Goal: Task Accomplishment & Management: Use online tool/utility

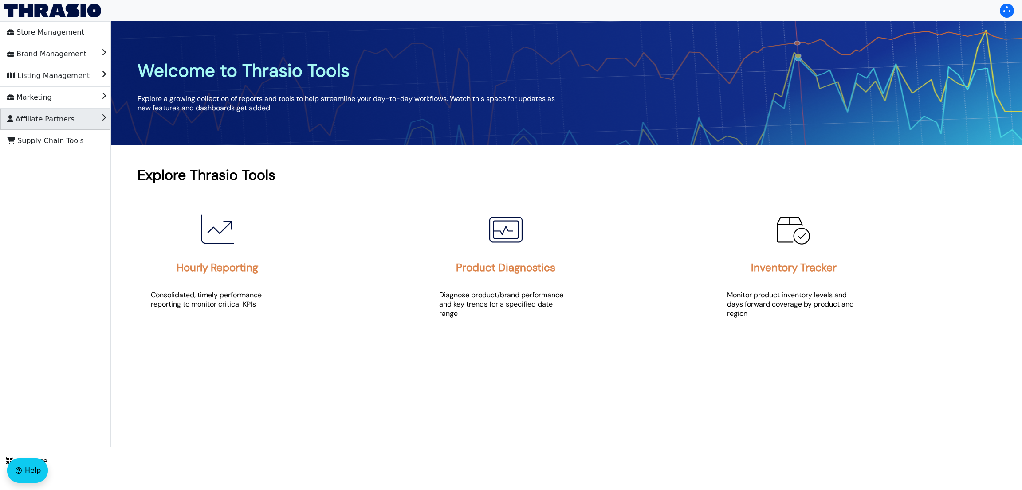
click at [61, 113] on span "Affiliate Partners" at bounding box center [40, 119] width 67 height 14
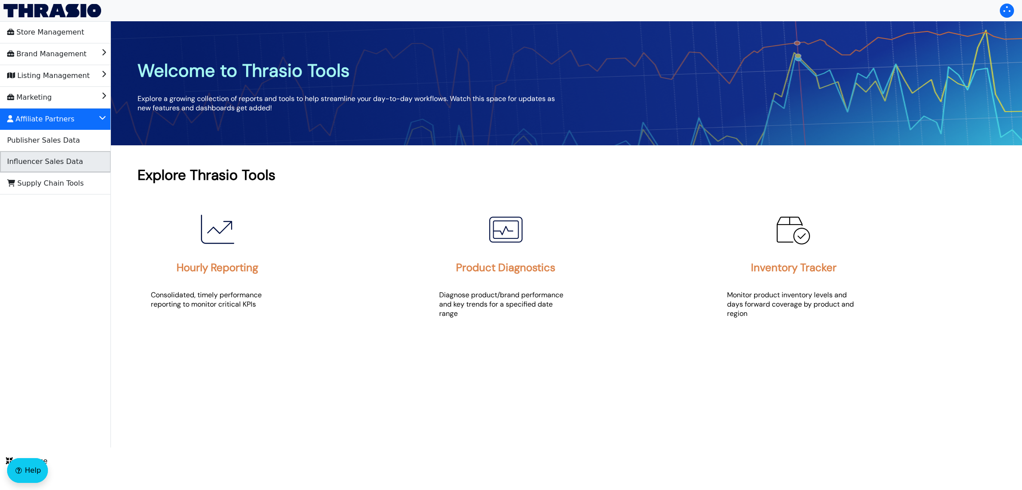
click at [71, 158] on span "Influencer Sales Data" at bounding box center [45, 162] width 76 height 14
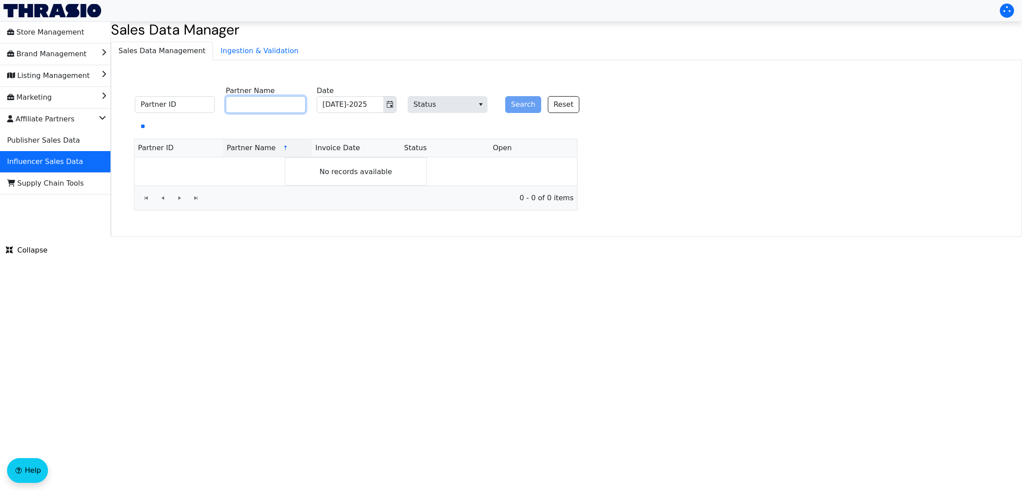
click at [249, 107] on input "Partner Name" at bounding box center [266, 104] width 80 height 17
paste input "Outdoor Recreation TrailBuddy Trekking Poles - Lightweight, Collapsible Hiking …"
type input "Outdoor Recreation TrailBuddy Trekking Poles - Lightweight, Collapsible Hiking …"
click at [387, 104] on icon "Toggle calendar" at bounding box center [390, 104] width 6 height 7
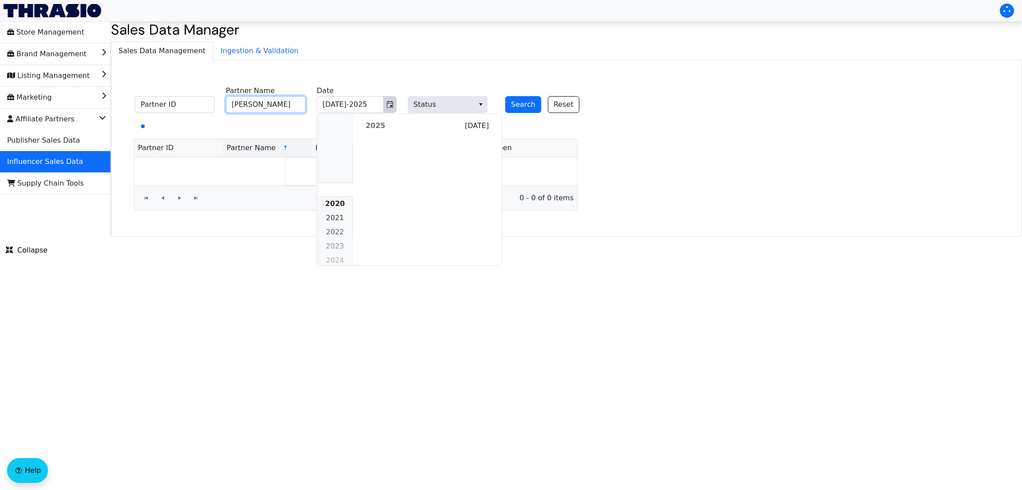
scroll to position [808, 0]
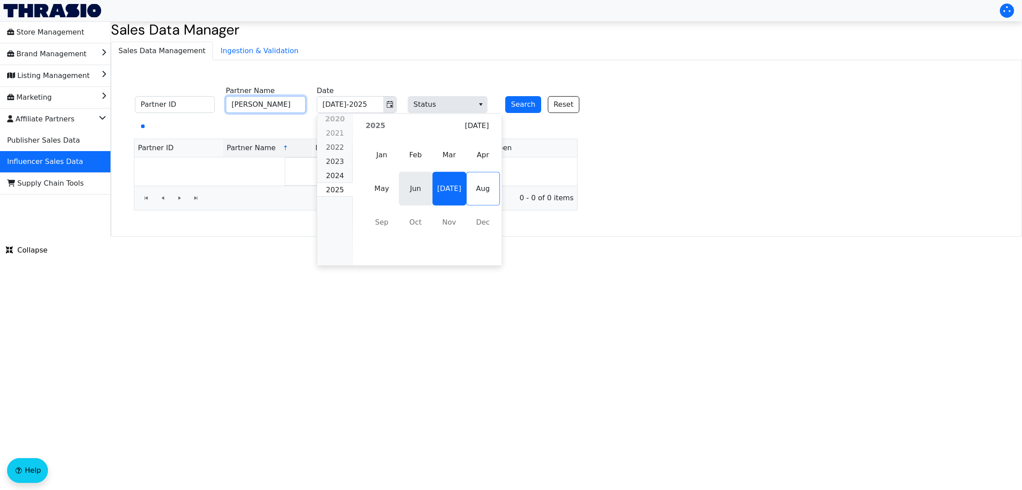
click at [419, 186] on span "Jun" at bounding box center [416, 189] width 34 height 34
type input "[PERSON_NAME]"
type input "Jun-2025"
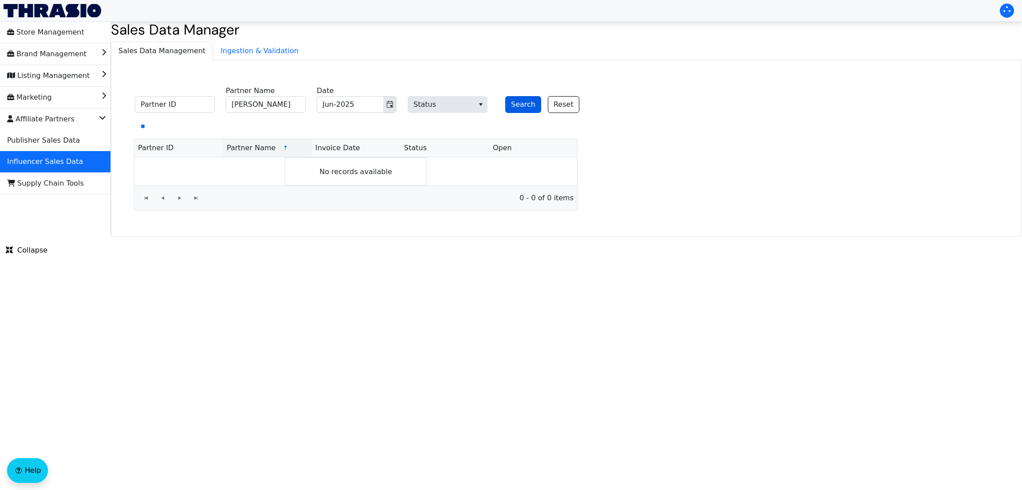
drag, startPoint x: 530, startPoint y: 94, endPoint x: 529, endPoint y: 104, distance: 9.9
click at [529, 104] on div "Search Reset" at bounding box center [538, 99] width 80 height 27
click at [529, 104] on button "Search" at bounding box center [523, 104] width 36 height 17
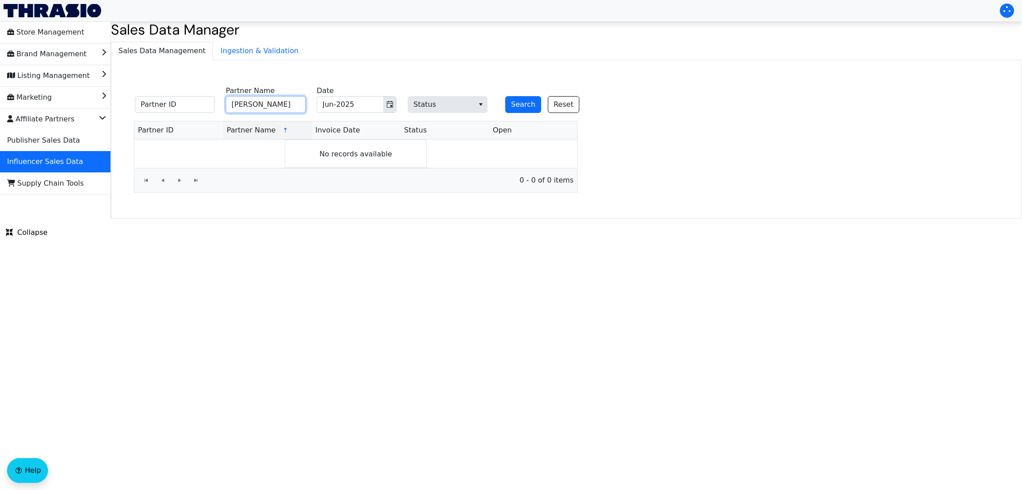
click at [302, 111] on input "[PERSON_NAME]" at bounding box center [266, 104] width 80 height 17
click at [505, 96] on button "Search" at bounding box center [523, 104] width 36 height 17
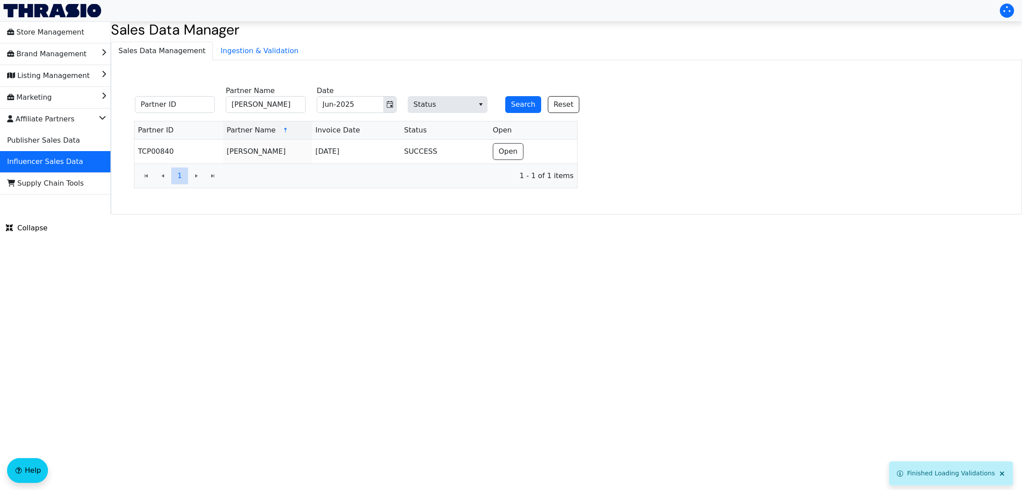
click at [426, 215] on html "Store Management Brand Management Listing Management Marketing Affiliate Partne…" at bounding box center [511, 107] width 1022 height 215
click at [270, 102] on input "[PERSON_NAME]" at bounding box center [266, 104] width 80 height 17
paste input "Crystel Monteneg"
drag, startPoint x: 270, startPoint y: 102, endPoint x: 394, endPoint y: 107, distance: 124.7
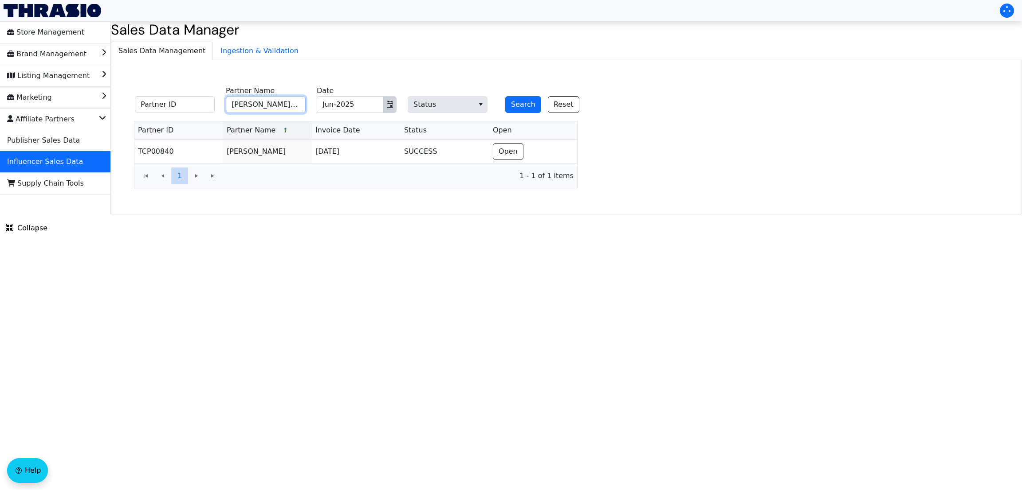
click at [394, 107] on fieldset "Partner ID [PERSON_NAME][GEOGRAPHIC_DATA] Partner Name Jun-2025 Date Status Sea…" at bounding box center [361, 100] width 465 height 35
click at [394, 107] on button "Toggle calendar" at bounding box center [389, 105] width 13 height 16
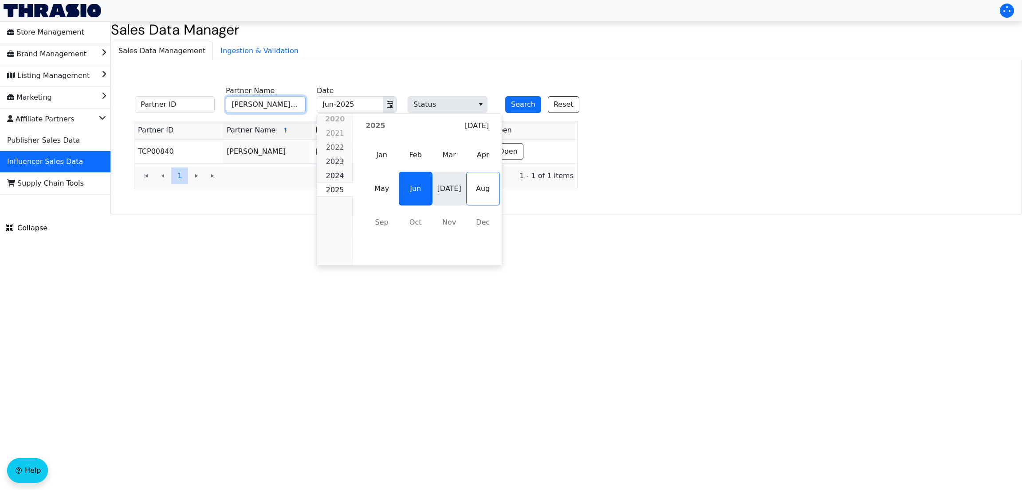
click at [443, 187] on span "[DATE]" at bounding box center [449, 189] width 34 height 34
type input "[PERSON_NAME][GEOGRAPHIC_DATA]"
type input "[DATE]-2025"
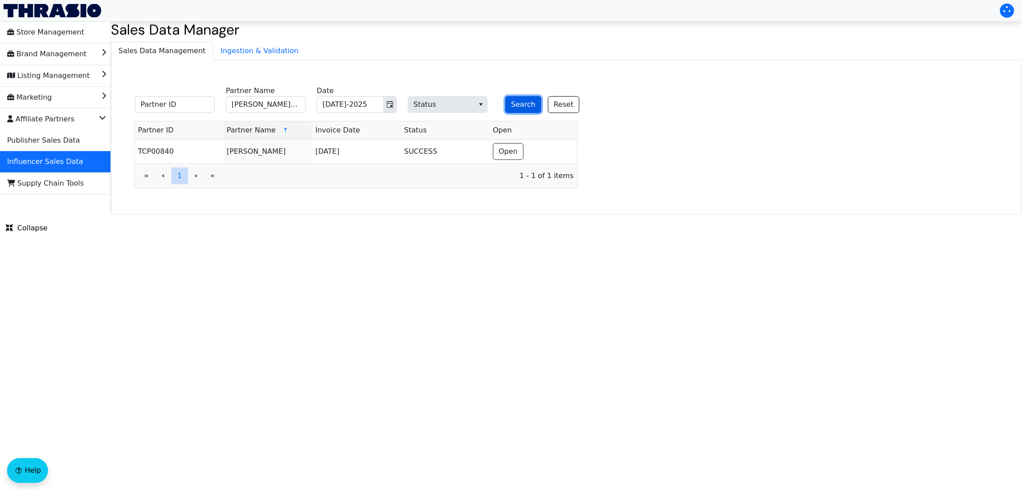
click at [513, 97] on button "Search" at bounding box center [523, 104] width 36 height 17
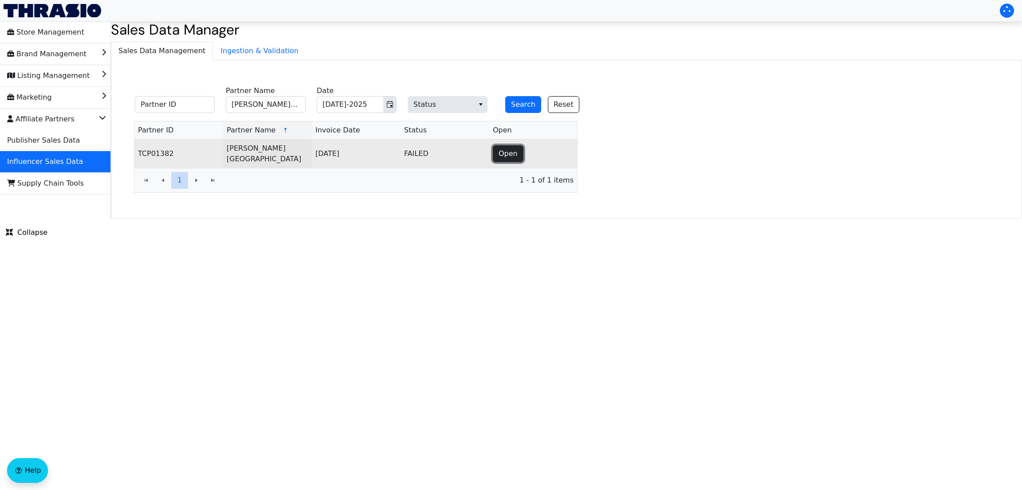
click at [517, 151] on button "Open" at bounding box center [508, 153] width 31 height 17
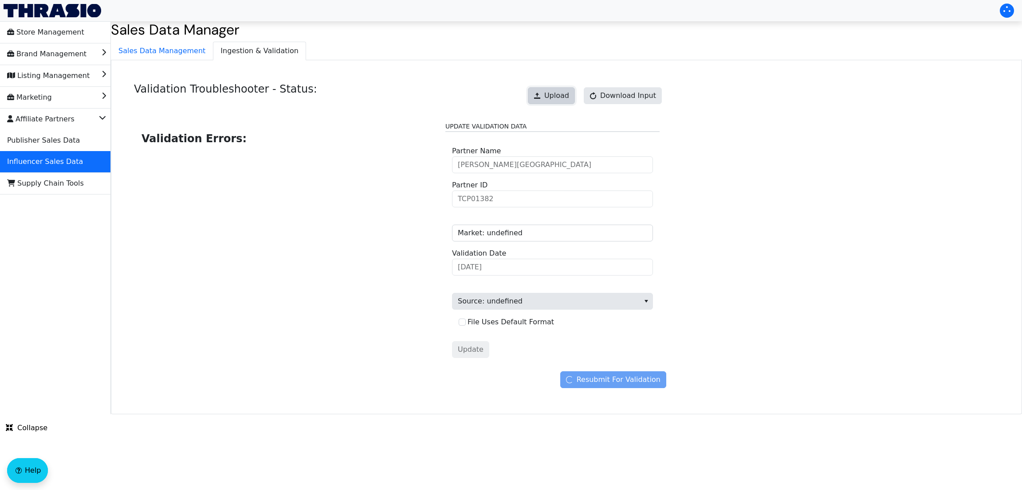
click at [552, 98] on span "Upload" at bounding box center [556, 95] width 25 height 11
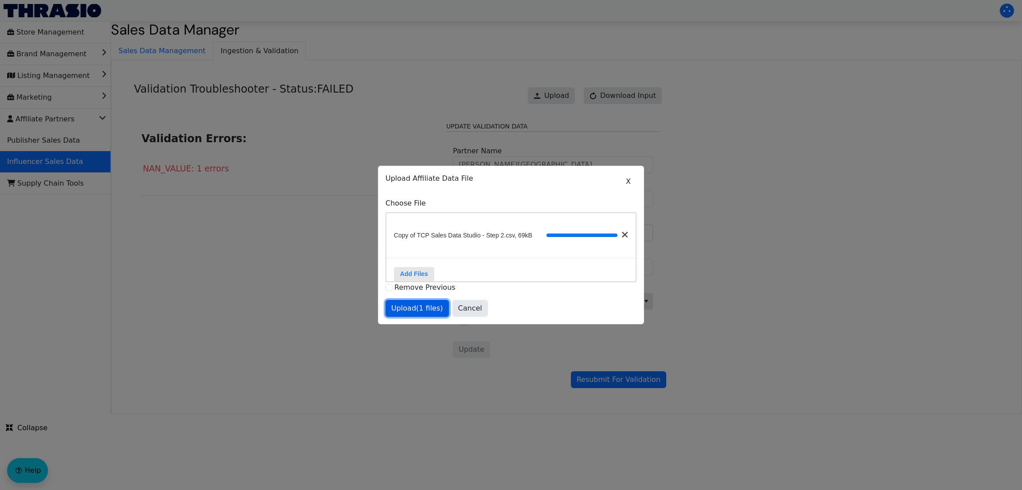
click at [409, 314] on span "Upload (1 files)" at bounding box center [417, 308] width 52 height 11
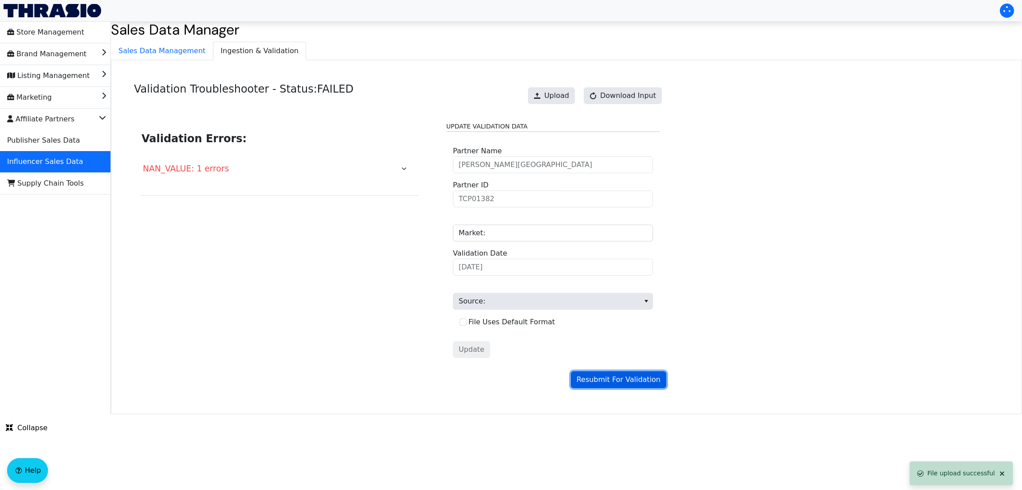
click at [589, 382] on span "Resubmit For Validation" at bounding box center [618, 380] width 84 height 11
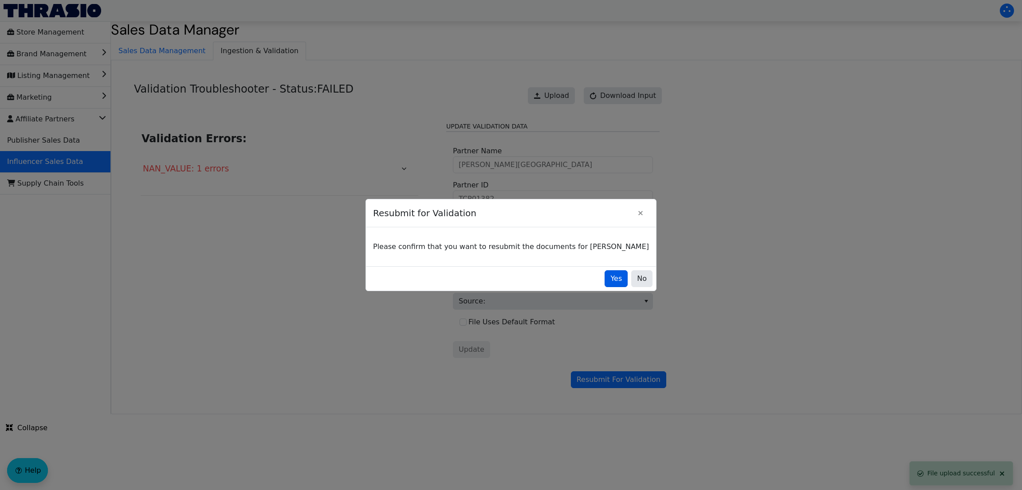
drag, startPoint x: 600, startPoint y: 287, endPoint x: 600, endPoint y: 282, distance: 4.9
click at [600, 282] on div "Yes No" at bounding box center [511, 279] width 290 height 24
click at [610, 282] on span "Yes" at bounding box center [616, 279] width 12 height 11
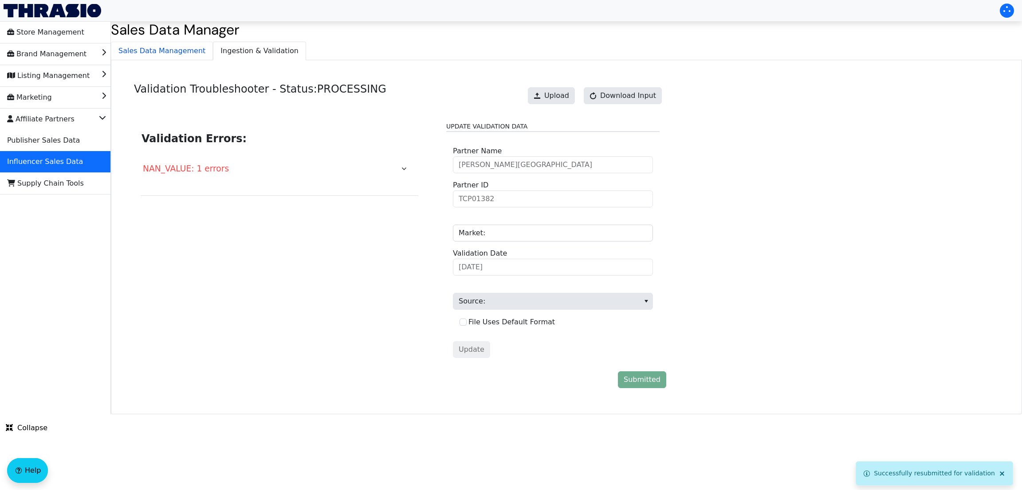
click at [180, 49] on span "Sales Data Management" at bounding box center [161, 51] width 101 height 18
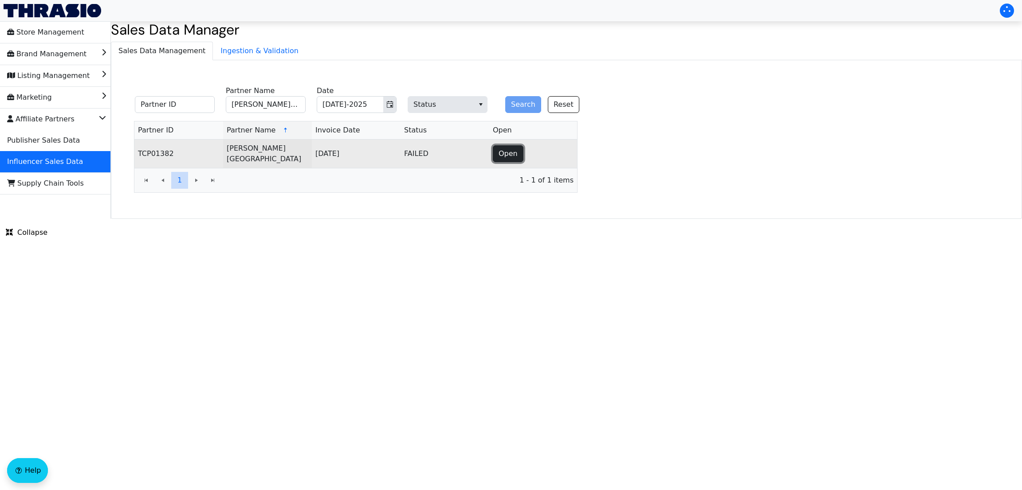
click at [503, 158] on button "Open" at bounding box center [508, 153] width 31 height 17
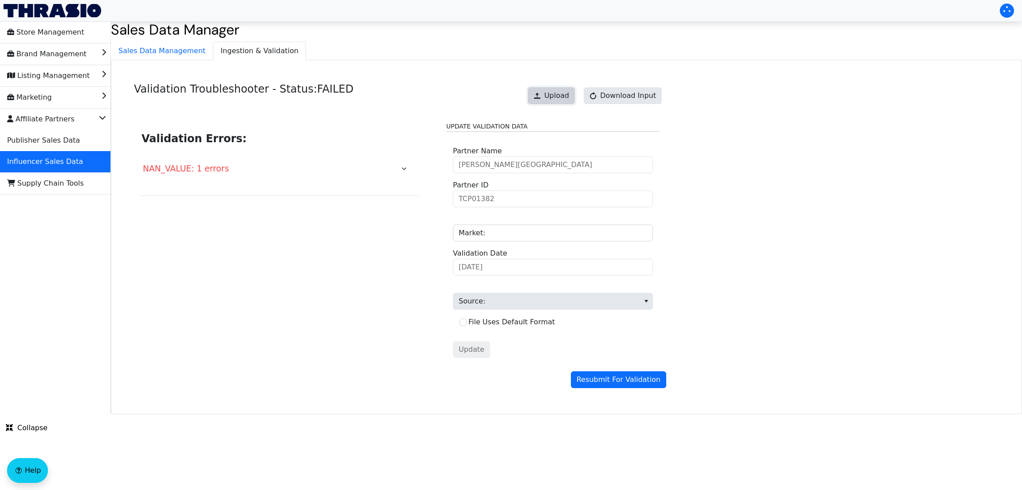
click at [567, 97] on span "Upload" at bounding box center [556, 95] width 25 height 11
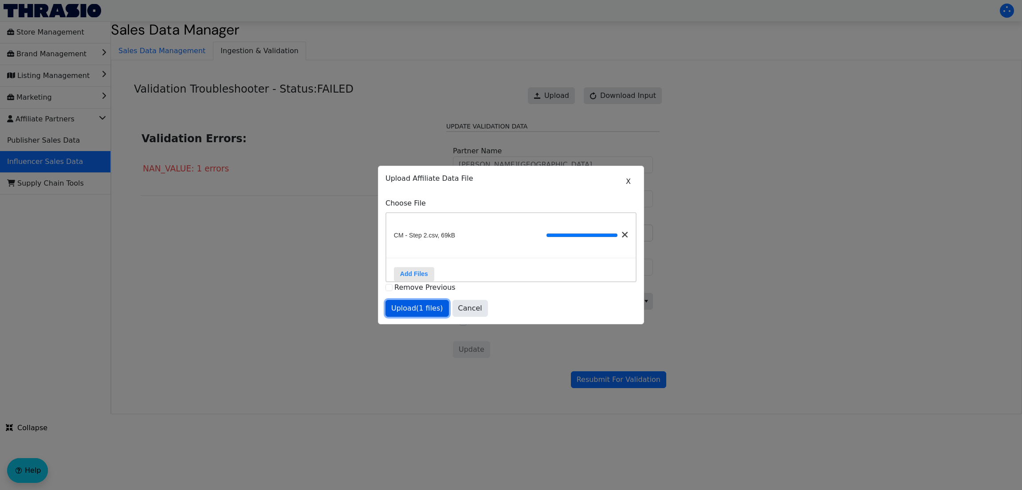
click at [411, 312] on span "Upload (1 files)" at bounding box center [417, 308] width 52 height 11
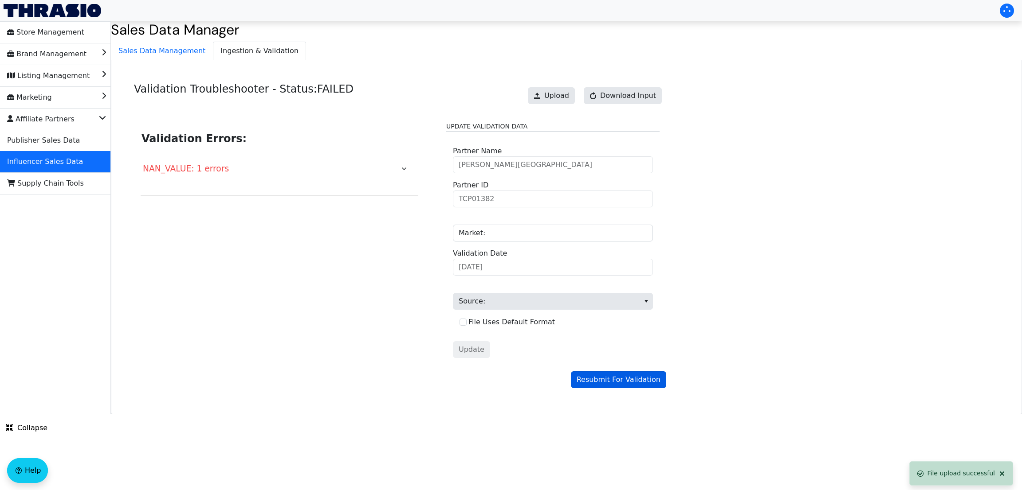
click at [601, 375] on div "Validation Troubleshooter - Status: FAILED Upload Download Input Validation Err…" at bounding box center [400, 236] width 532 height 306
click at [601, 375] on button "Resubmit For Validation" at bounding box center [618, 380] width 95 height 17
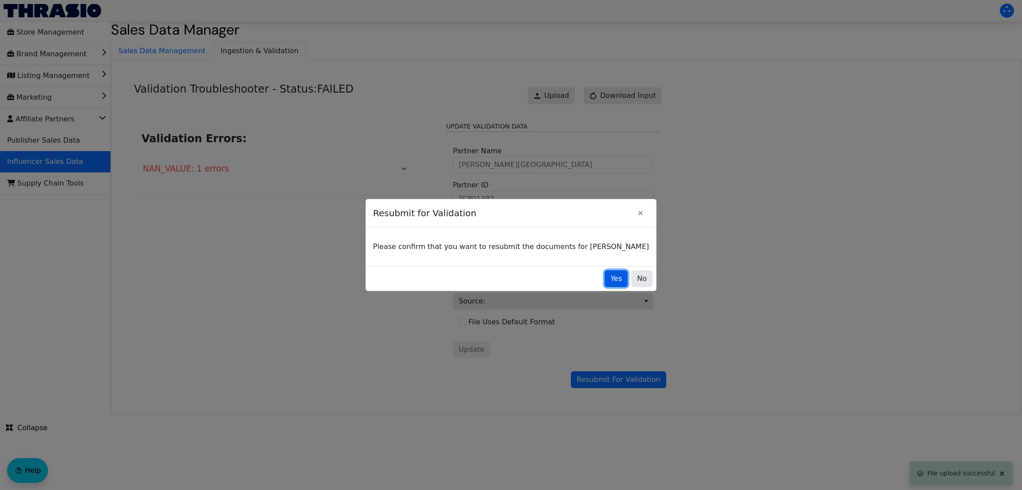
click at [613, 276] on button "Yes" at bounding box center [615, 278] width 23 height 17
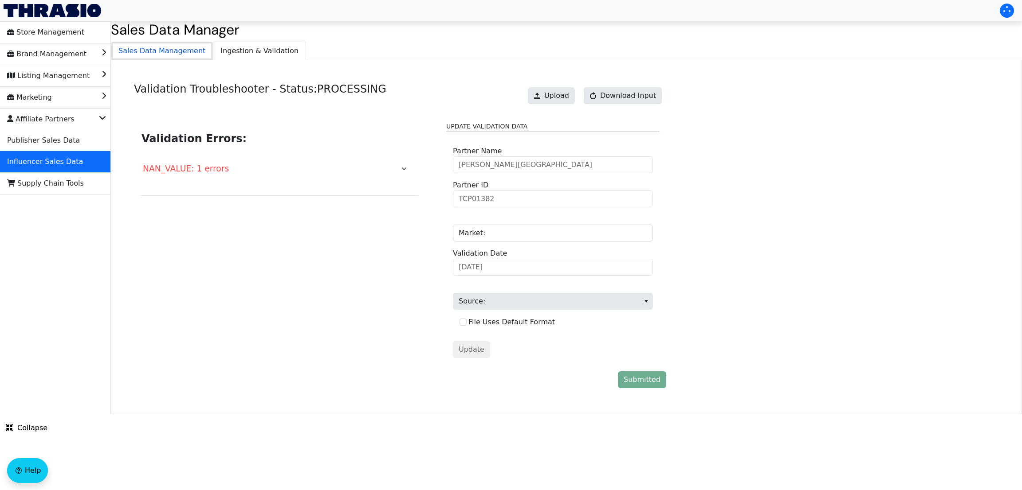
click at [178, 48] on span "Sales Data Management" at bounding box center [161, 51] width 101 height 18
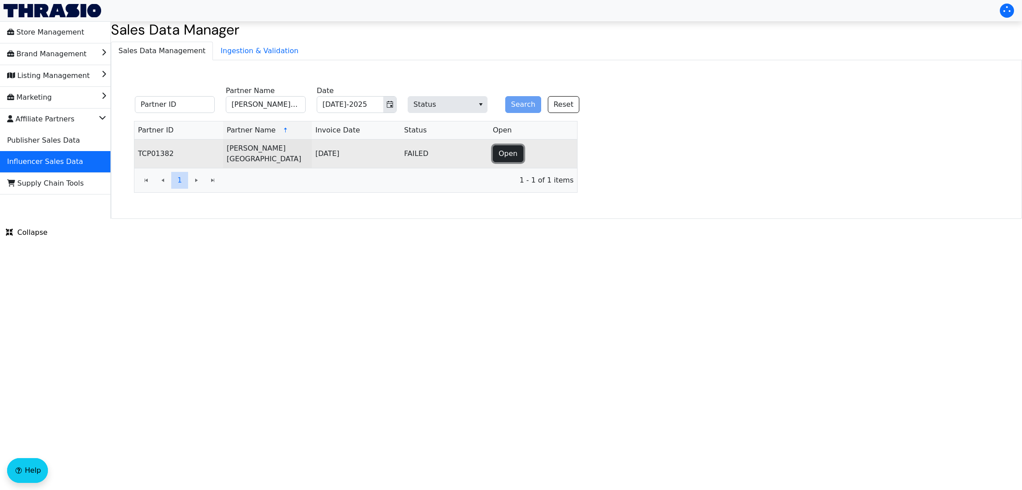
click at [517, 153] on button "Open" at bounding box center [508, 153] width 31 height 17
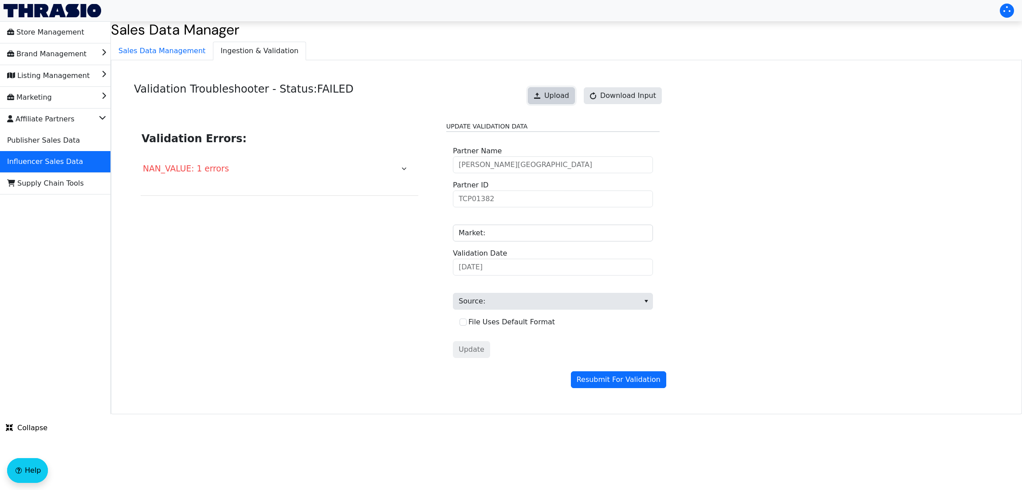
click at [575, 93] on button "Upload" at bounding box center [551, 95] width 47 height 17
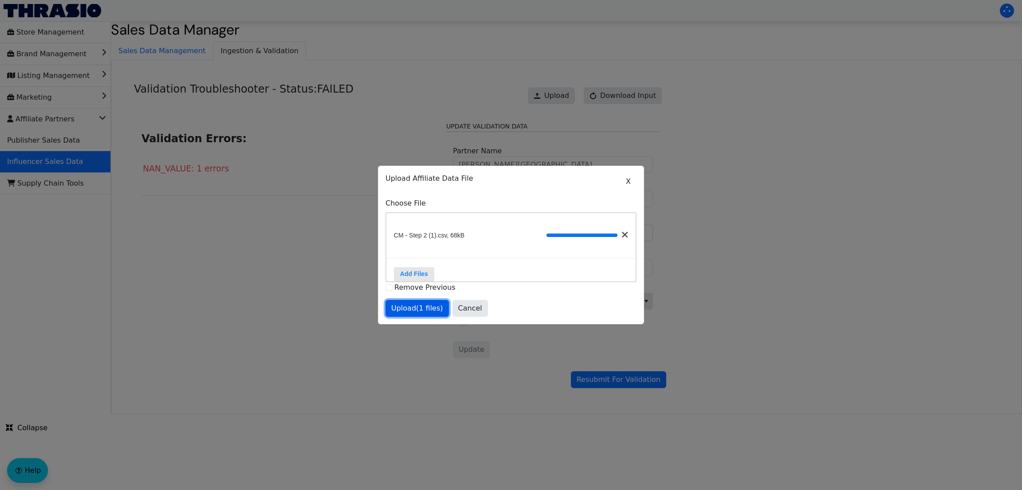
click at [420, 314] on span "Upload (1 files)" at bounding box center [417, 308] width 52 height 11
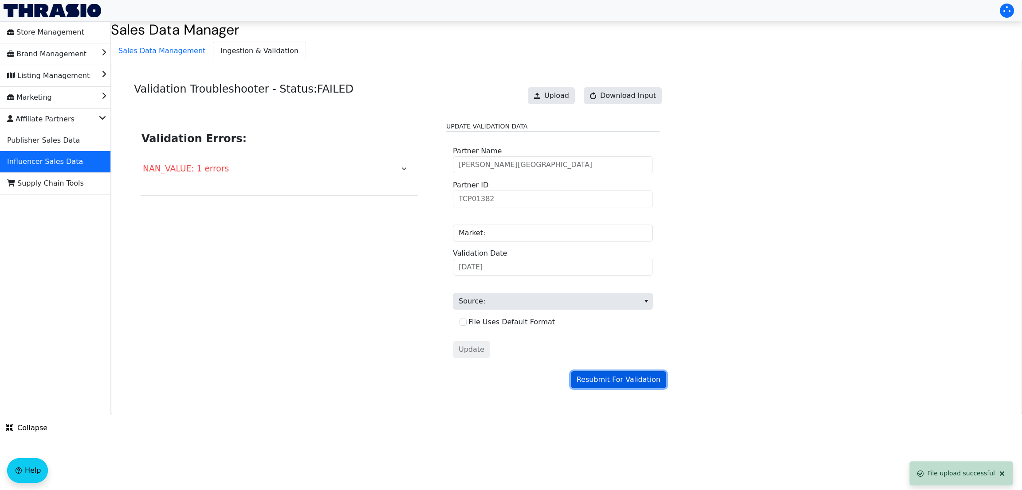
click at [611, 379] on span "Resubmit For Validation" at bounding box center [618, 380] width 84 height 11
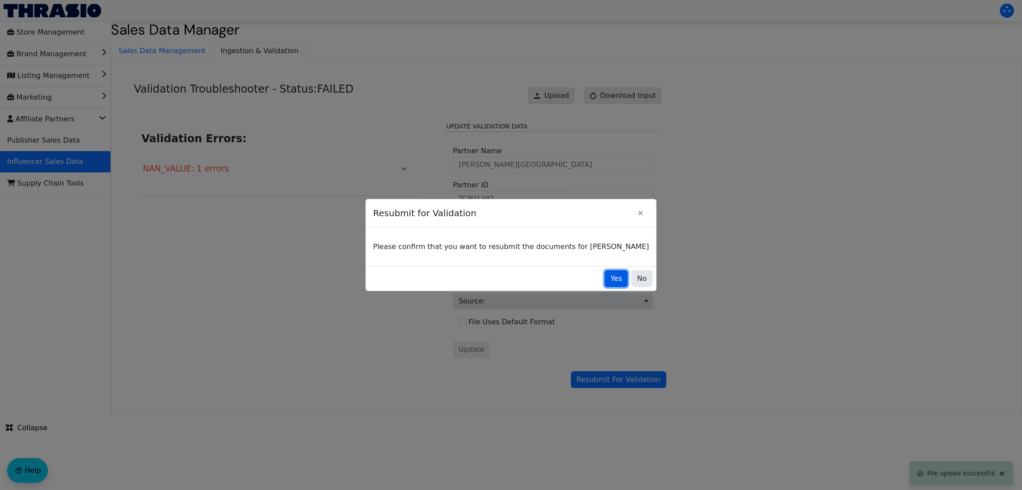
click at [610, 278] on span "Yes" at bounding box center [616, 279] width 12 height 11
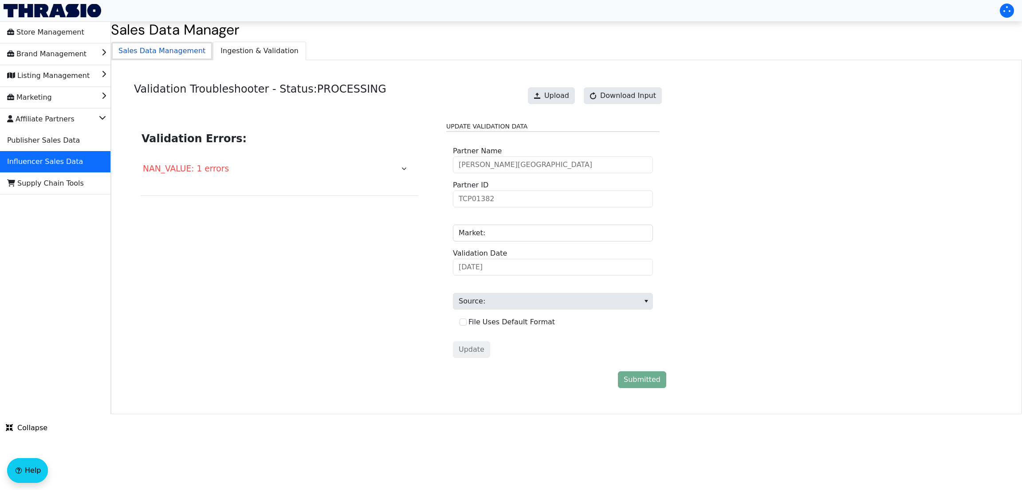
click at [192, 49] on span "Sales Data Management" at bounding box center [161, 51] width 101 height 18
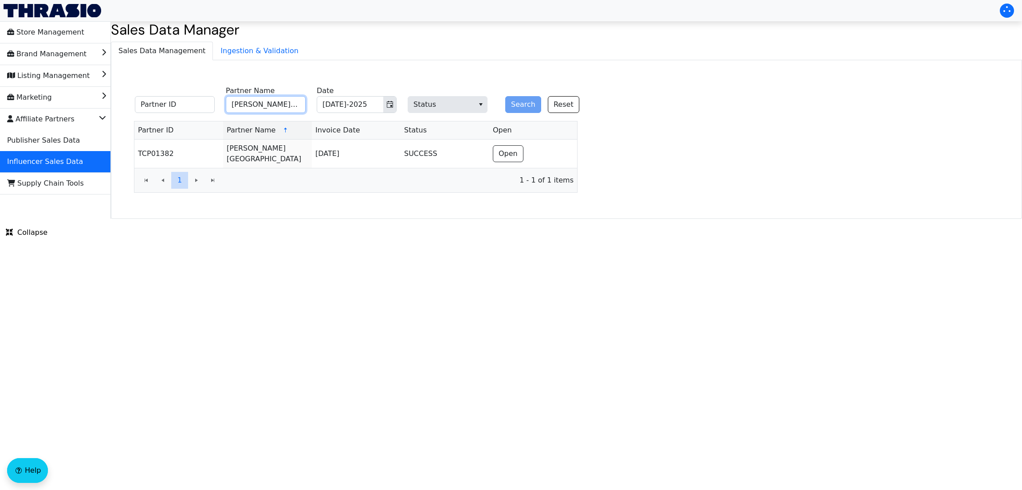
click at [256, 104] on input "[PERSON_NAME][GEOGRAPHIC_DATA]" at bounding box center [266, 104] width 80 height 17
type input "[PERSON_NAME]"
click at [514, 106] on button "Search" at bounding box center [523, 104] width 36 height 17
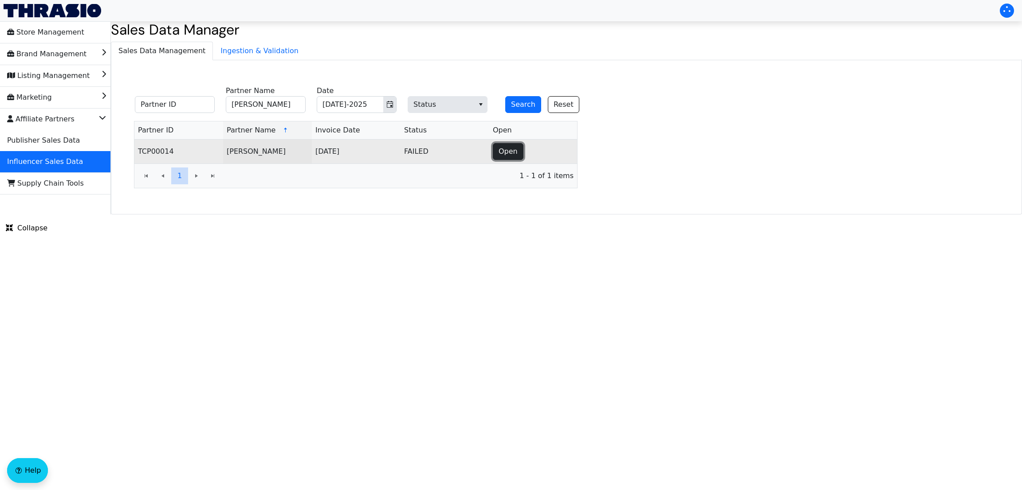
click at [514, 147] on span "Open" at bounding box center [507, 151] width 19 height 11
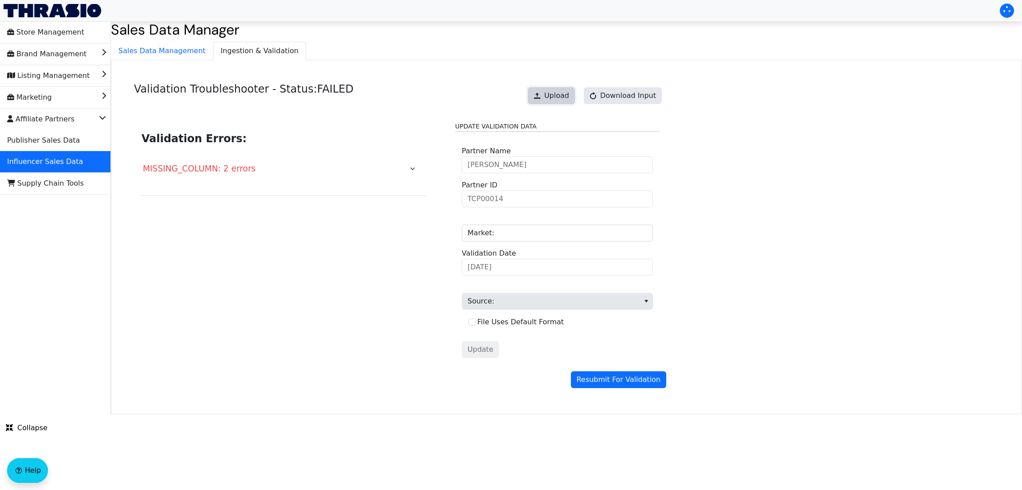
click at [568, 94] on span "Upload" at bounding box center [556, 95] width 25 height 11
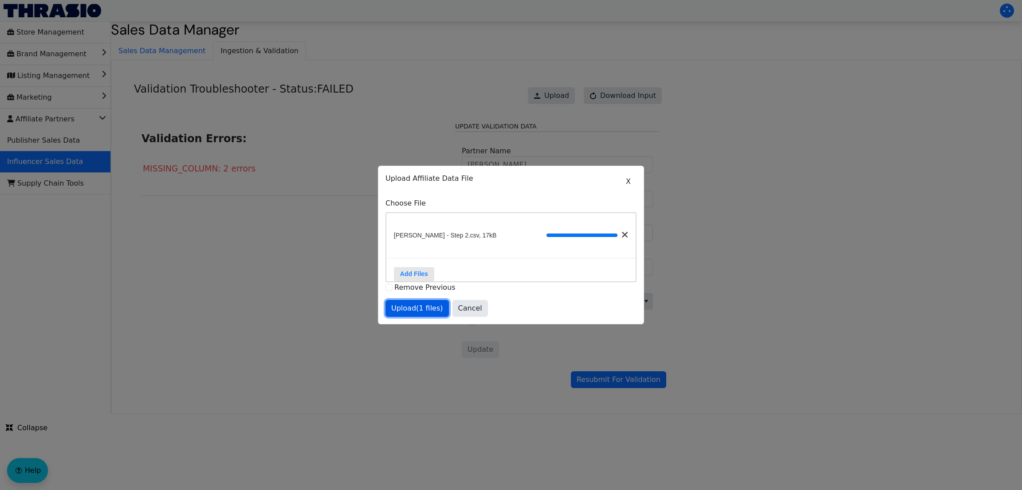
click at [423, 310] on span "Upload (1 files)" at bounding box center [417, 308] width 52 height 11
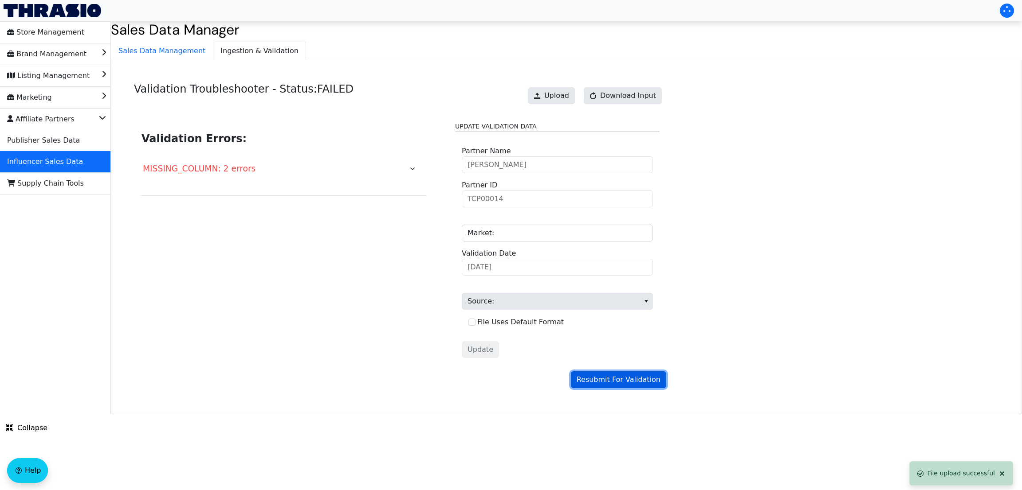
click at [610, 379] on span "Resubmit For Validation" at bounding box center [618, 380] width 84 height 11
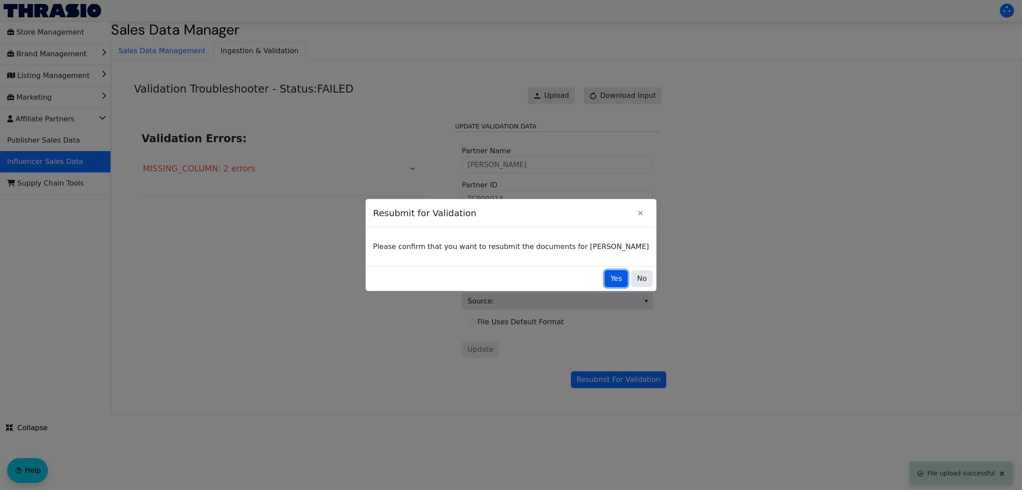
click at [610, 280] on span "Yes" at bounding box center [616, 279] width 12 height 11
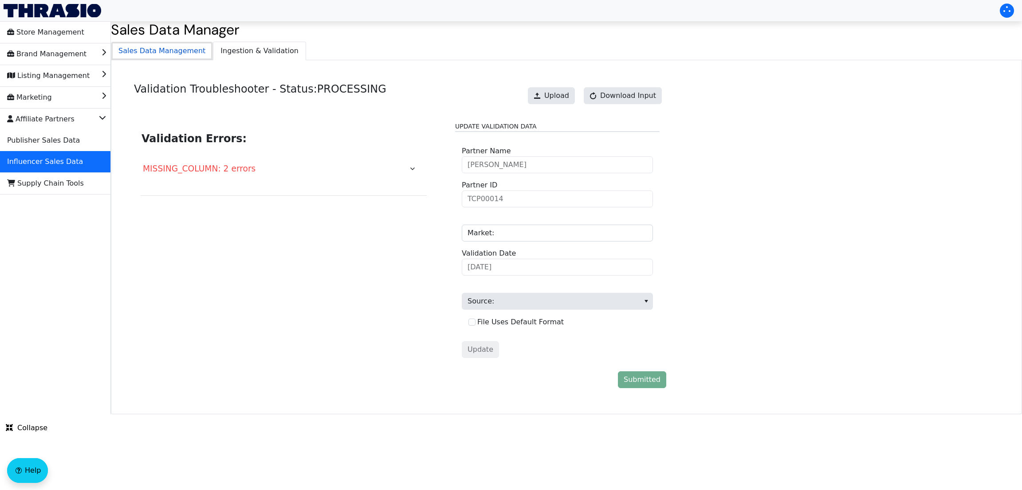
click at [149, 50] on span "Sales Data Management" at bounding box center [161, 51] width 101 height 18
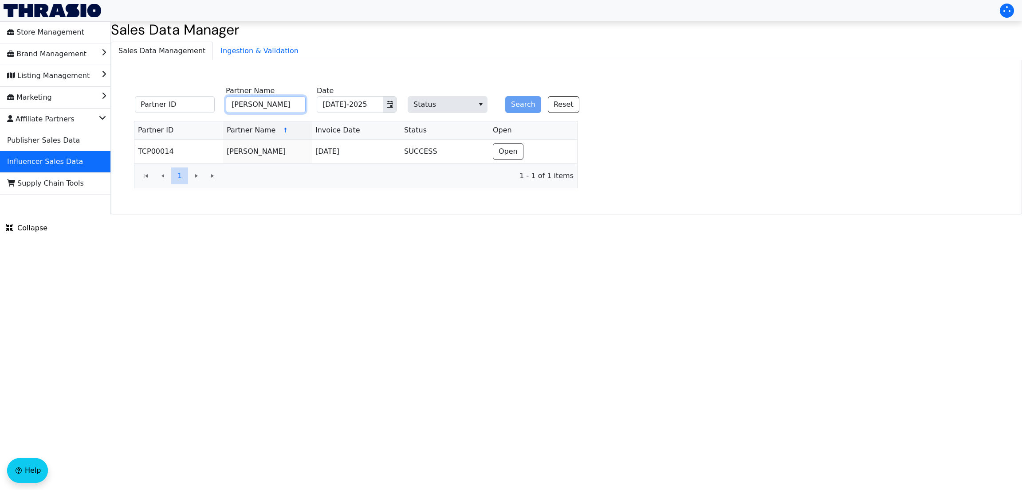
click at [269, 104] on input "[PERSON_NAME]" at bounding box center [266, 104] width 80 height 17
paste input "[PERSON_NAME]"
click at [269, 104] on input "[PERSON_NAME]" at bounding box center [266, 104] width 80 height 17
type input "[PERSON_NAME]"
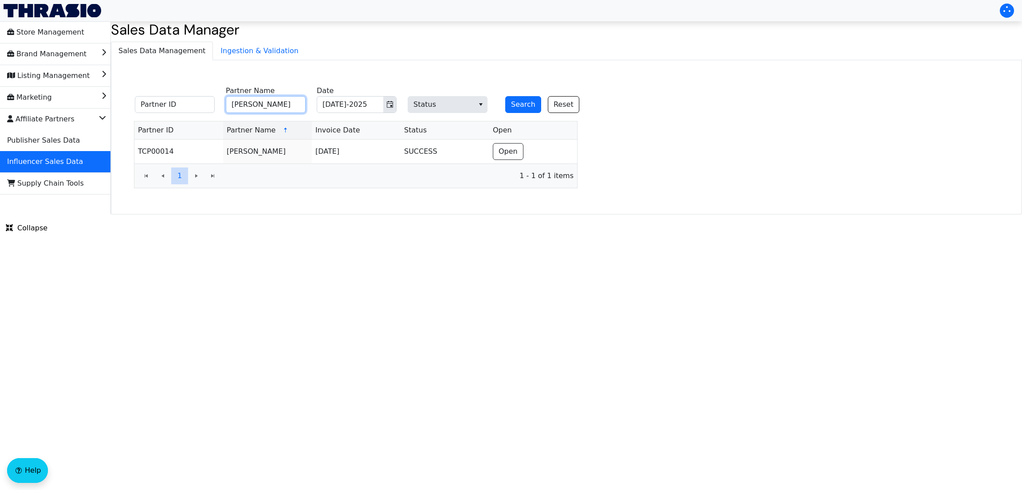
click at [505, 96] on button "Search" at bounding box center [523, 104] width 36 height 17
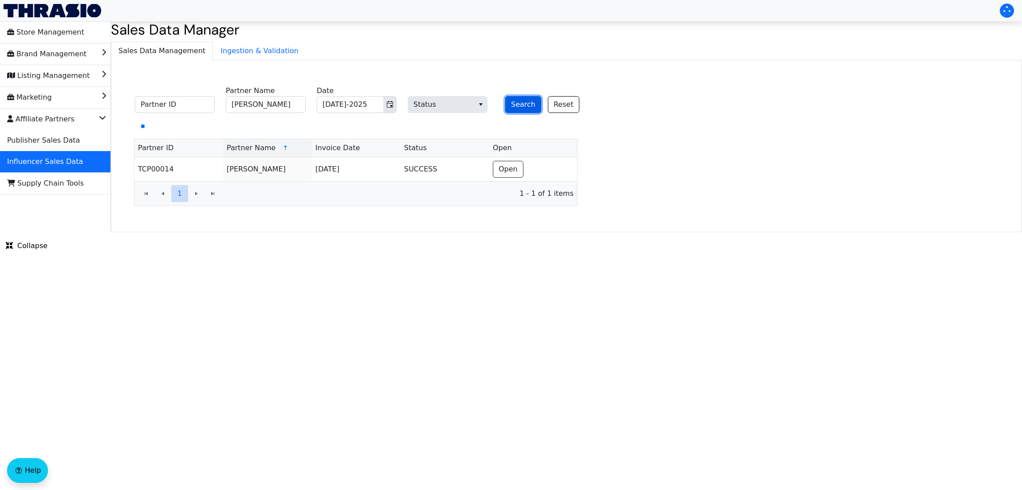
click at [510, 99] on button "Search" at bounding box center [523, 104] width 36 height 17
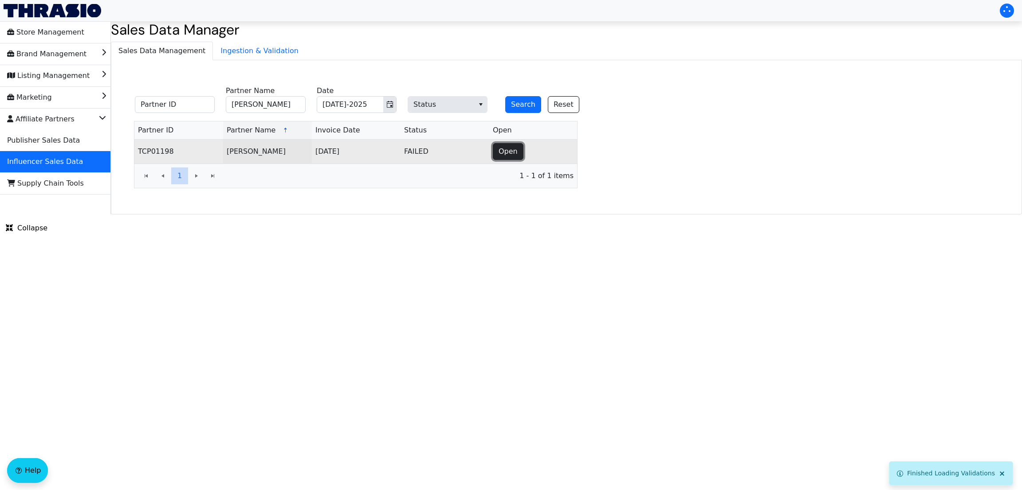
click at [514, 150] on span "Open" at bounding box center [507, 151] width 19 height 11
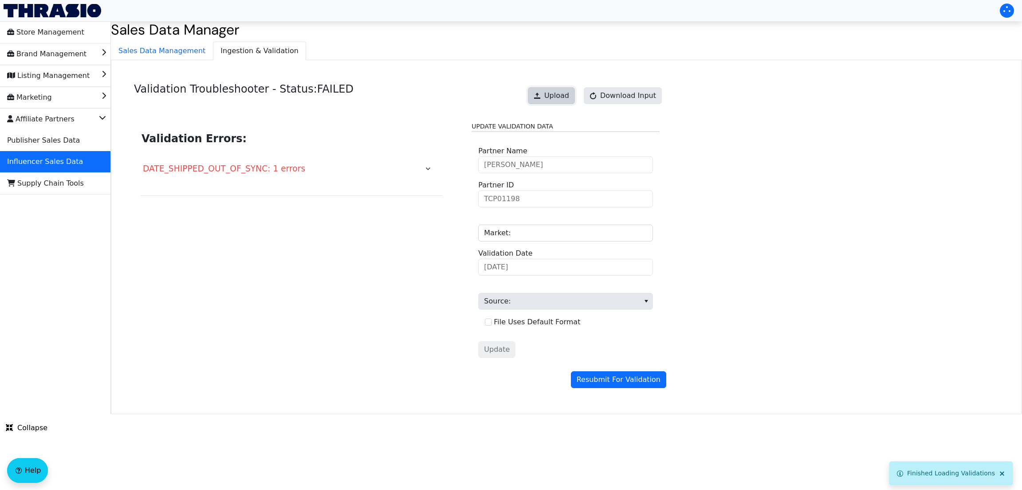
click at [554, 101] on span "Upload" at bounding box center [556, 95] width 25 height 11
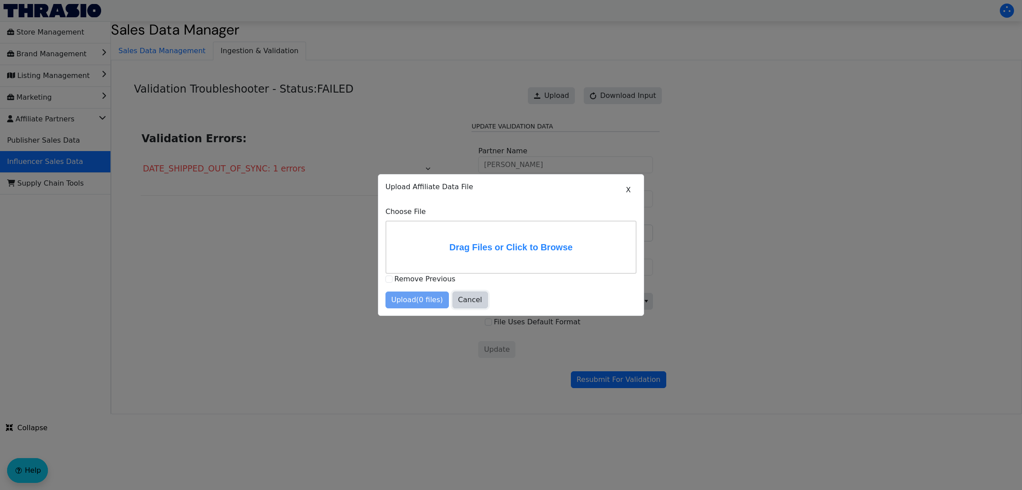
click at [464, 301] on span "Cancel" at bounding box center [470, 300] width 24 height 11
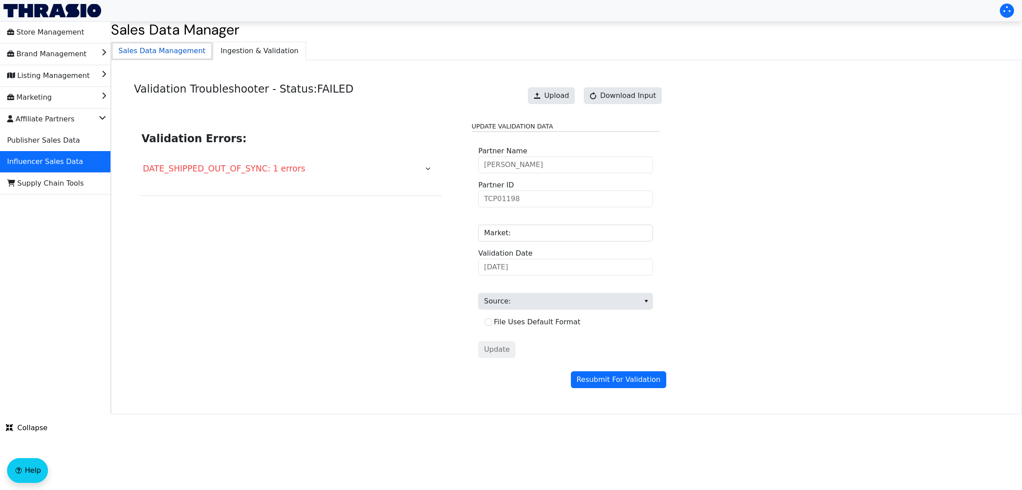
click at [171, 51] on span "Sales Data Management" at bounding box center [161, 51] width 101 height 18
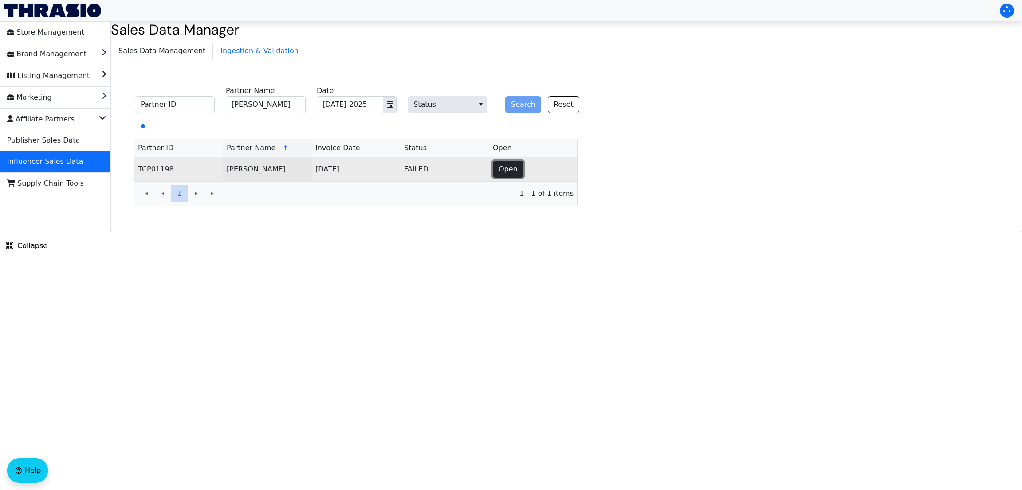
click at [509, 166] on span "Open" at bounding box center [507, 169] width 19 height 11
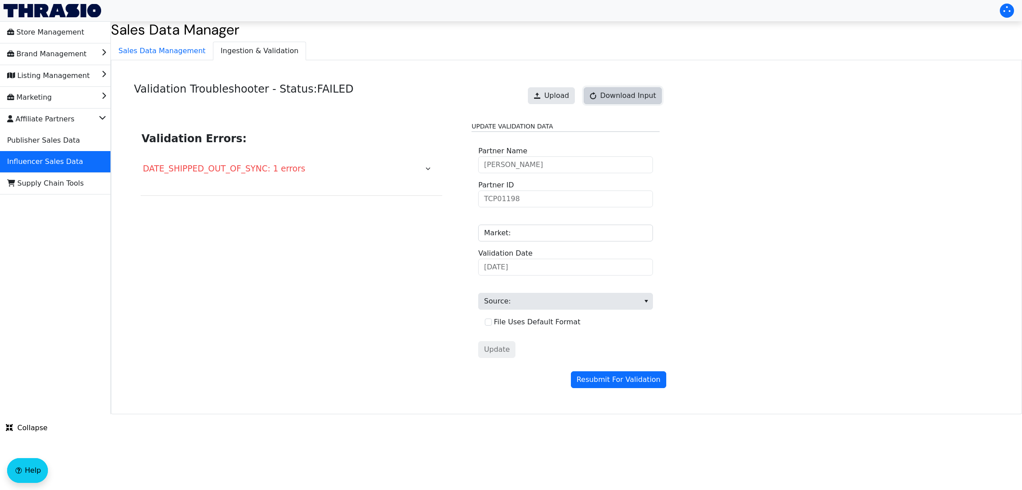
click at [606, 98] on span "Download Input" at bounding box center [628, 95] width 56 height 11
click at [627, 95] on link "Download Input" at bounding box center [623, 95] width 78 height 17
click at [167, 48] on span "Sales Data Management" at bounding box center [161, 51] width 101 height 18
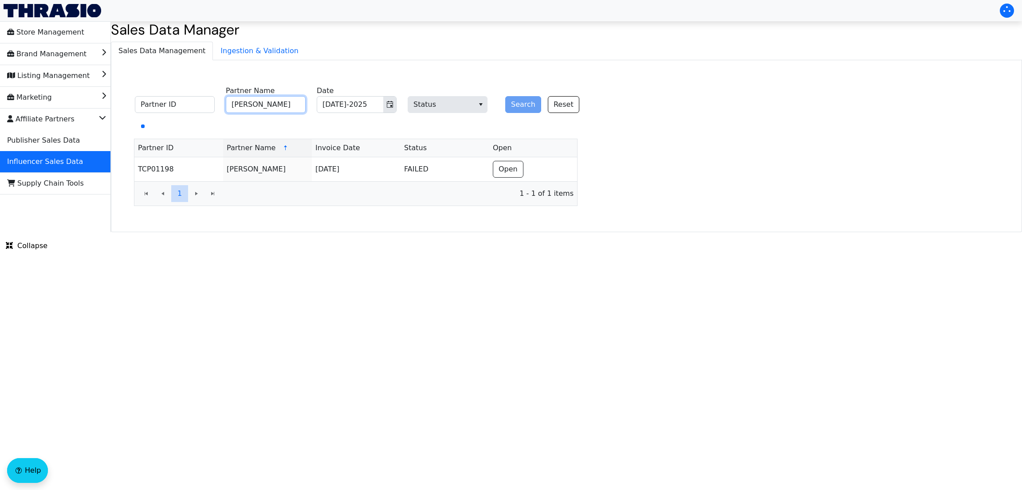
click at [285, 102] on input "[PERSON_NAME]" at bounding box center [266, 104] width 80 height 17
paste input "[PERSON_NAME]"
click at [285, 102] on input "[PERSON_NAME]" at bounding box center [266, 104] width 80 height 17
type input "[PERSON_NAME]"
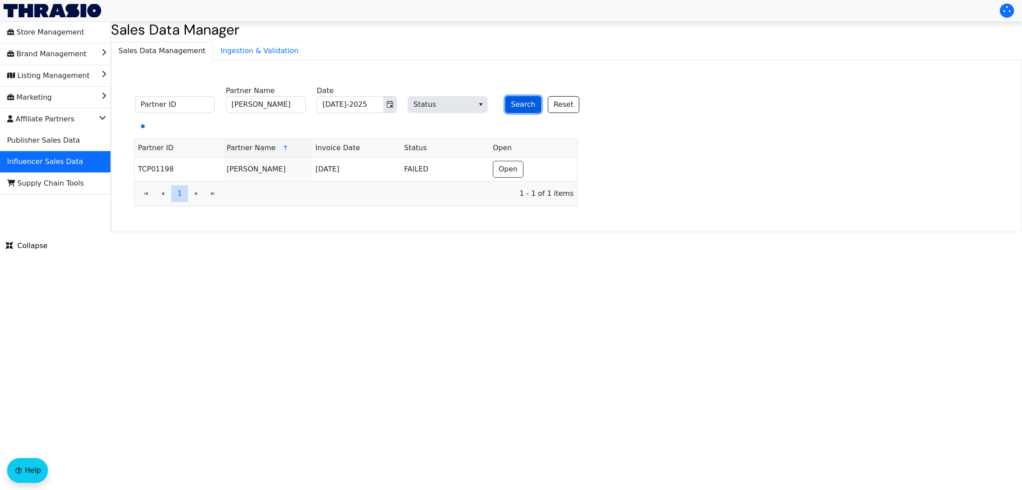
click at [520, 107] on button "Search" at bounding box center [523, 104] width 36 height 17
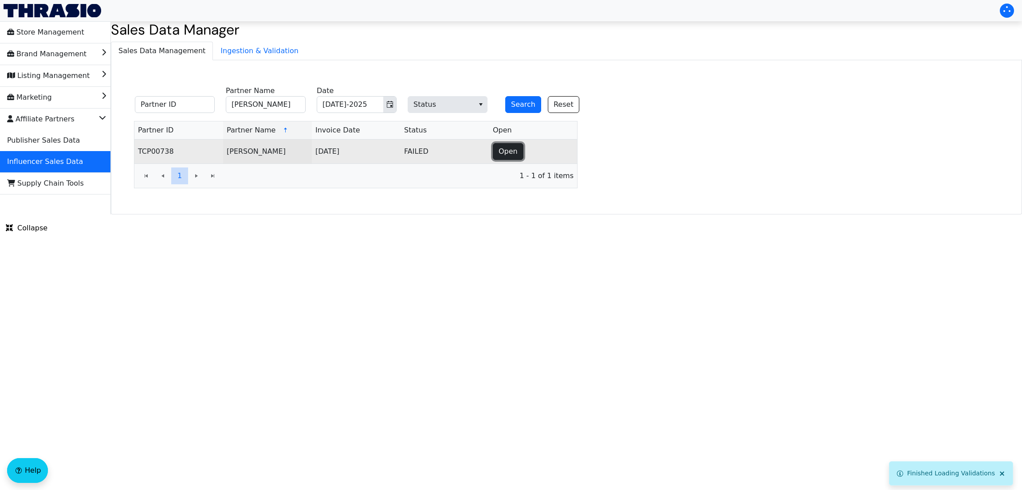
click at [513, 156] on span "Open" at bounding box center [507, 151] width 19 height 11
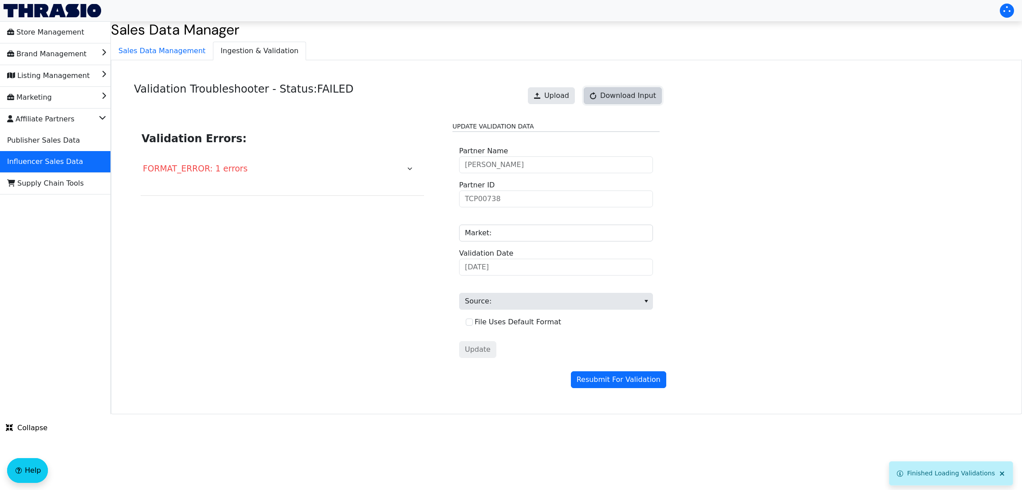
click at [629, 98] on span "Download Input" at bounding box center [628, 95] width 56 height 11
click at [608, 99] on link "Download Input" at bounding box center [623, 95] width 78 height 17
click at [502, 165] on span "[PERSON_NAME] Partner Name" at bounding box center [556, 159] width 194 height 27
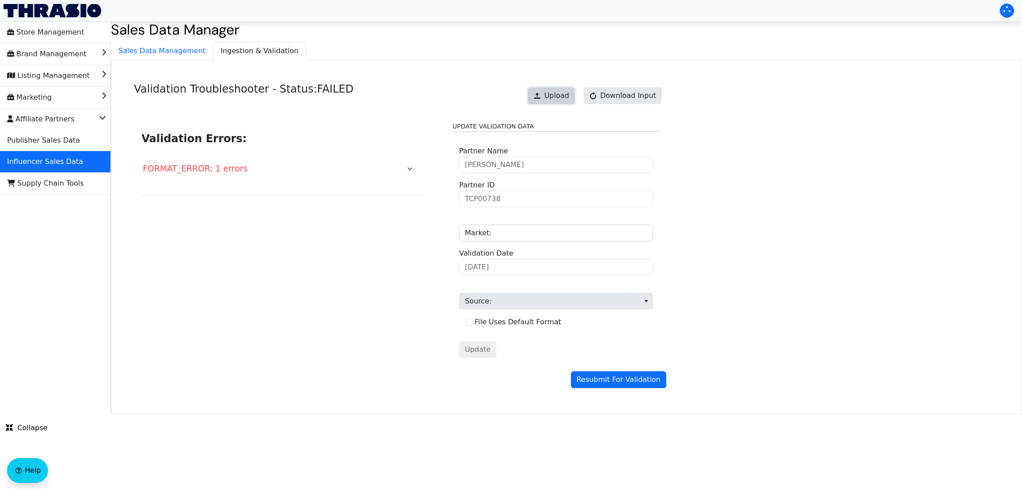
click at [558, 99] on span "Upload" at bounding box center [556, 95] width 25 height 11
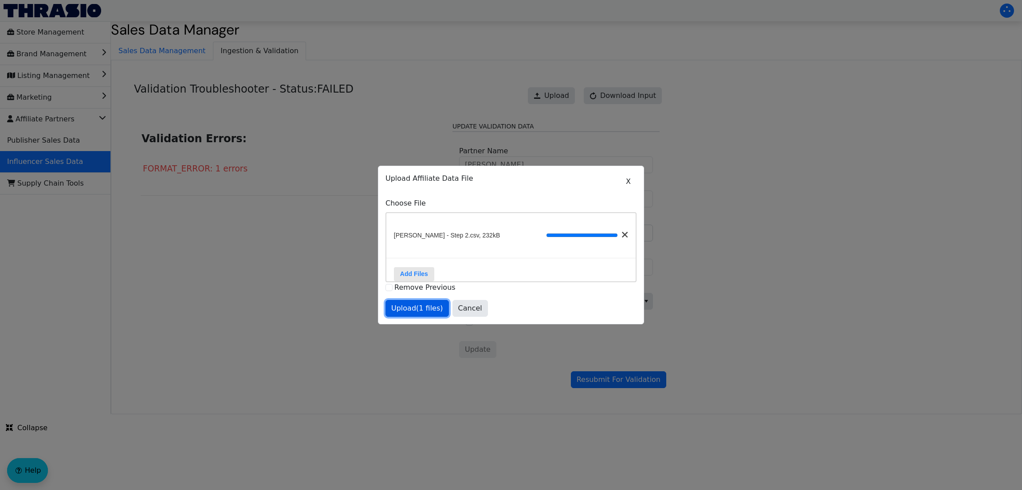
click at [413, 314] on span "Upload (1 files)" at bounding box center [417, 308] width 52 height 11
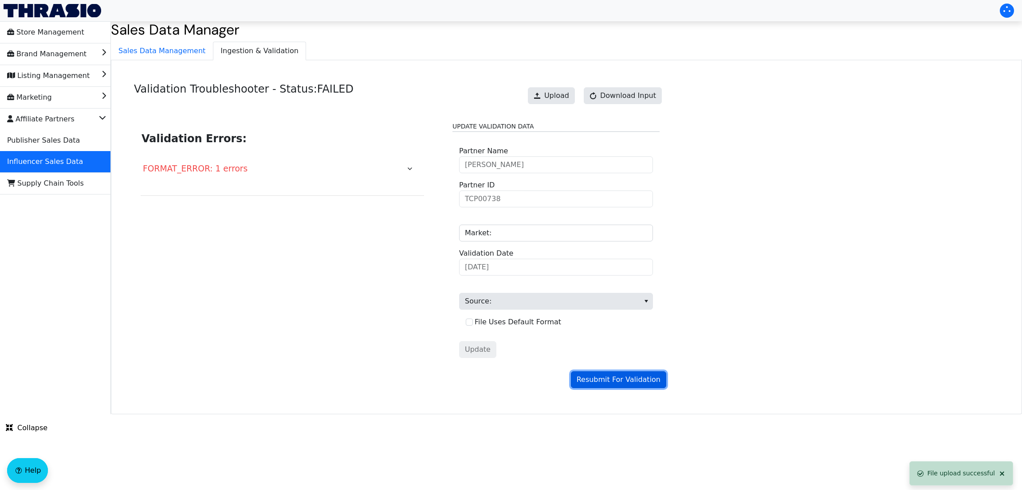
click at [591, 377] on span "Resubmit For Validation" at bounding box center [618, 380] width 84 height 11
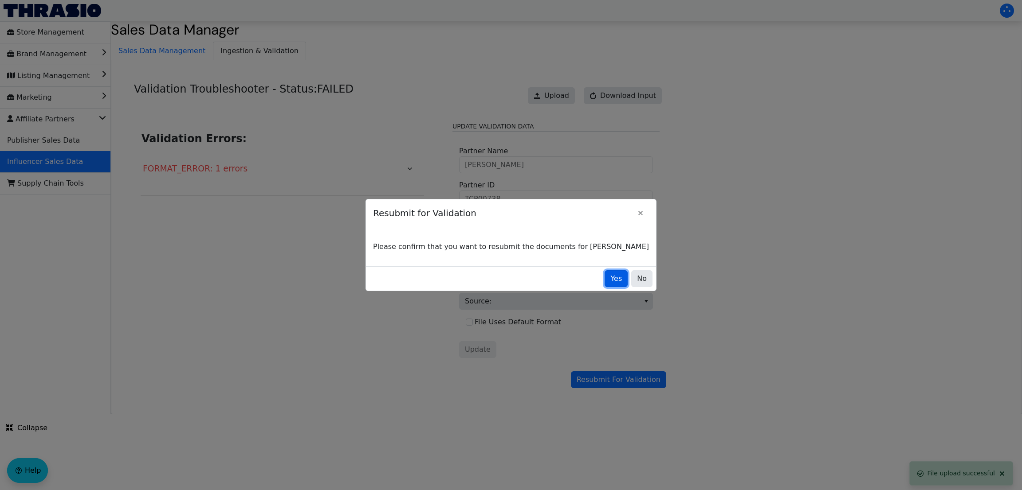
click at [604, 277] on button "Yes" at bounding box center [615, 278] width 23 height 17
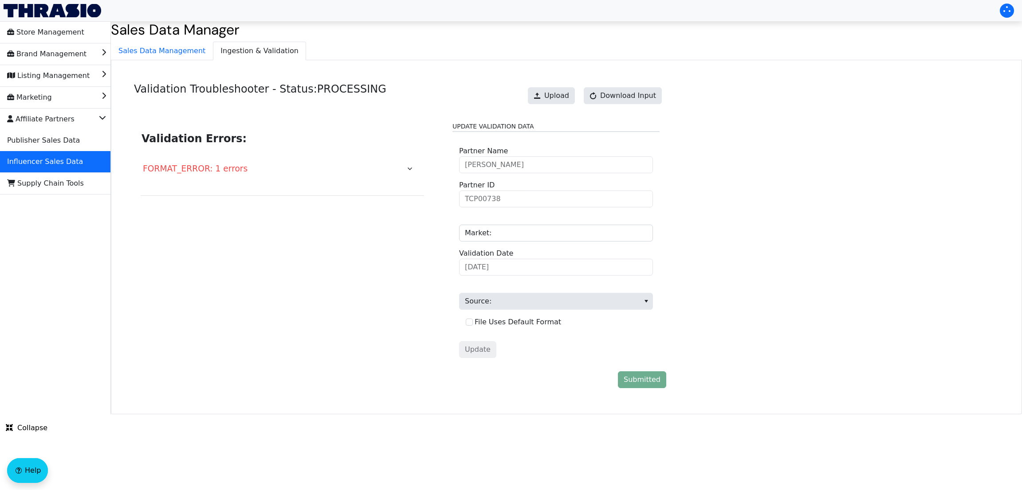
click at [823, 255] on div "Validation Troubleshooter - Status: PROCESSING Upload Download Input Validation…" at bounding box center [566, 237] width 911 height 354
click at [170, 53] on span "Sales Data Management" at bounding box center [161, 51] width 101 height 18
